Goal: Transaction & Acquisition: Register for event/course

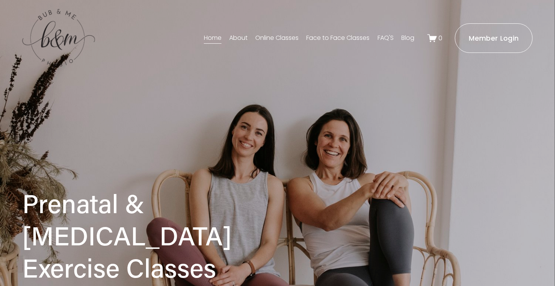
click at [319, 35] on link "Face to Face Classes" at bounding box center [337, 38] width 63 height 12
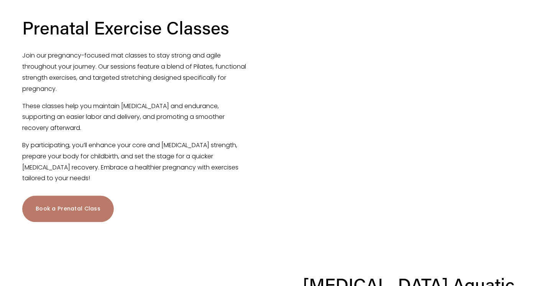
scroll to position [390, 0]
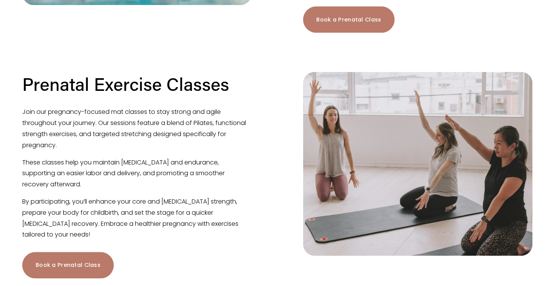
click at [68, 262] on link "Book a Prenatal Class" at bounding box center [68, 265] width 92 height 26
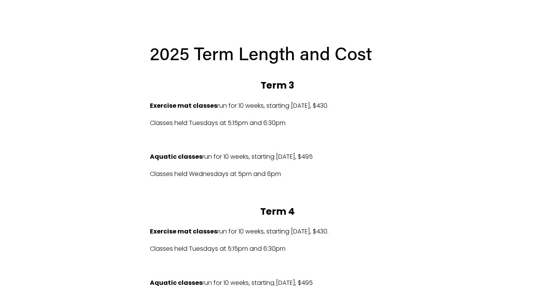
scroll to position [382, 0]
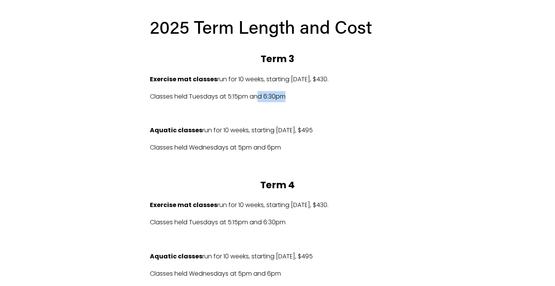
drag, startPoint x: 287, startPoint y: 98, endPoint x: 257, endPoint y: 102, distance: 30.2
click at [257, 102] on p "Classes held Tuesdays at 5:15pm and 6:30pm" at bounding box center [277, 96] width 255 height 11
click at [221, 152] on p "Classes held Wednesdays at 5pm and 6pm" at bounding box center [277, 147] width 255 height 11
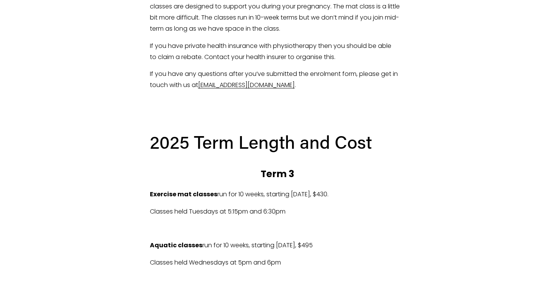
scroll to position [76, 0]
